Goal: Task Accomplishment & Management: Use online tool/utility

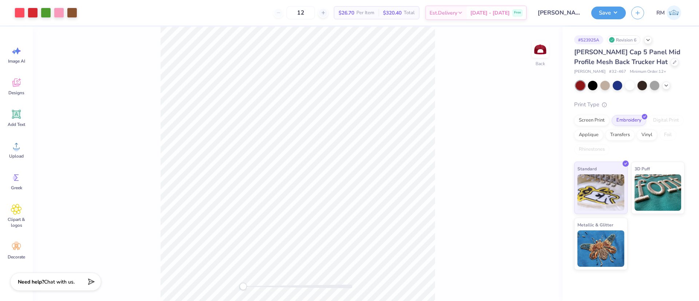
drag, startPoint x: 156, startPoint y: 45, endPoint x: 485, endPoint y: 264, distance: 395.0
click at [485, 264] on div "Back" at bounding box center [298, 164] width 530 height 274
click at [446, 229] on div "Back" at bounding box center [298, 164] width 530 height 274
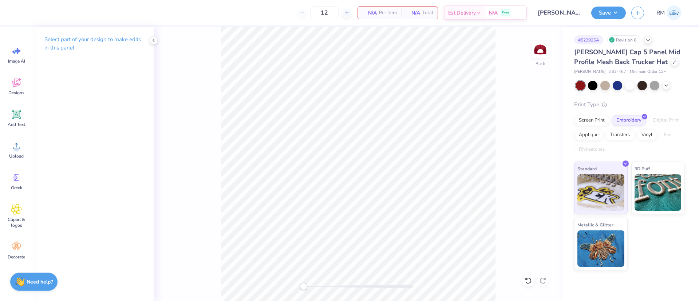
drag, startPoint x: 23, startPoint y: 148, endPoint x: 37, endPoint y: 147, distance: 14.6
click at [23, 148] on div "Upload" at bounding box center [16, 149] width 26 height 27
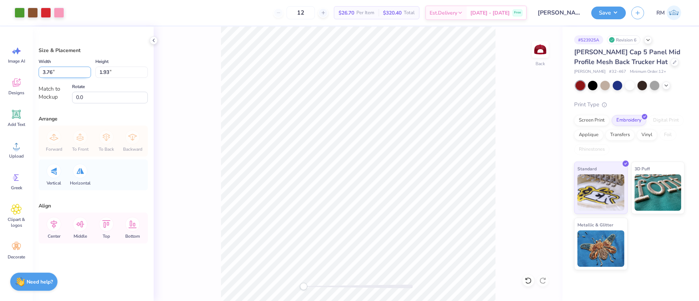
click at [72, 71] on input "3.76" at bounding box center [65, 72] width 52 height 11
type input "4.50"
type input "2.31"
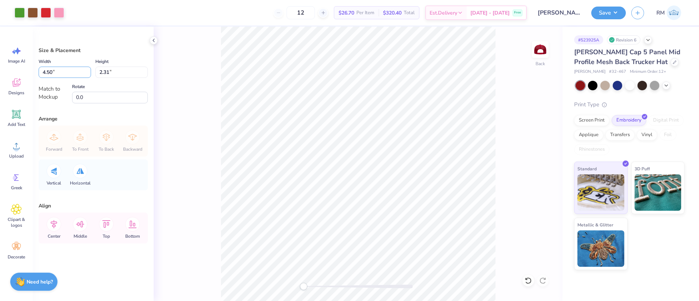
drag, startPoint x: 76, startPoint y: 73, endPoint x: 26, endPoint y: 72, distance: 49.5
click at [26, 72] on div "Art colors 12 $26.70 Per Item $320.40 Total Est. Delivery [DATE] - [DATE] Free …" at bounding box center [349, 150] width 699 height 301
type input "4.86"
type input "2.50"
click at [74, 71] on input "4.86" at bounding box center [65, 72] width 52 height 11
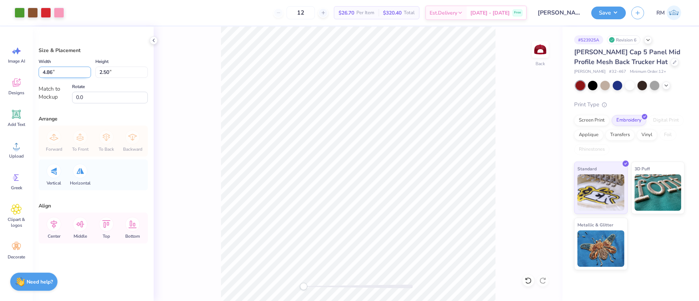
click at [74, 71] on input "4.86" at bounding box center [65, 72] width 52 height 11
click at [75, 74] on input "4.86" at bounding box center [65, 72] width 52 height 11
drag, startPoint x: 74, startPoint y: 75, endPoint x: 25, endPoint y: 66, distance: 50.0
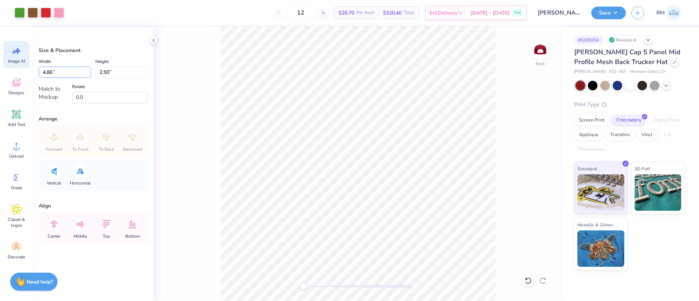
click at [25, 66] on div "Art colors 12 $26.70 Per Item $320.40 Total Est. Delivery [DATE] - [DATE] Free …" at bounding box center [349, 150] width 699 height 301
type input "4.50"
type input "2.31"
click at [51, 223] on icon at bounding box center [54, 224] width 15 height 15
click at [76, 222] on icon at bounding box center [80, 224] width 15 height 15
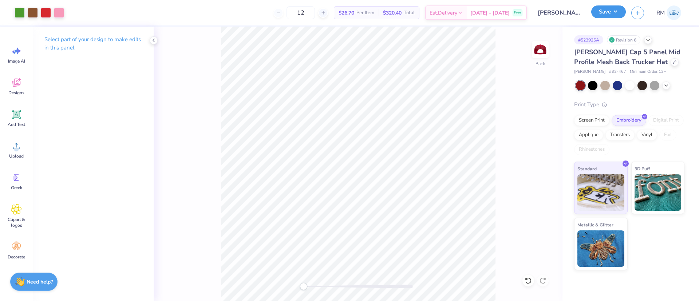
click at [603, 10] on button "Save" at bounding box center [608, 11] width 35 height 13
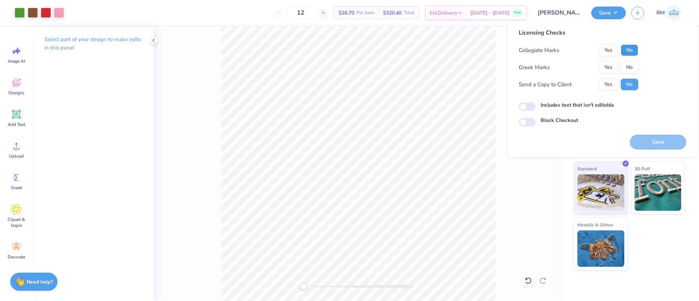
click at [631, 48] on button "No" at bounding box center [629, 50] width 17 height 12
click at [633, 67] on button "No" at bounding box center [629, 68] width 17 height 12
click at [663, 140] on button "Save" at bounding box center [658, 142] width 56 height 15
